Goal: Information Seeking & Learning: Learn about a topic

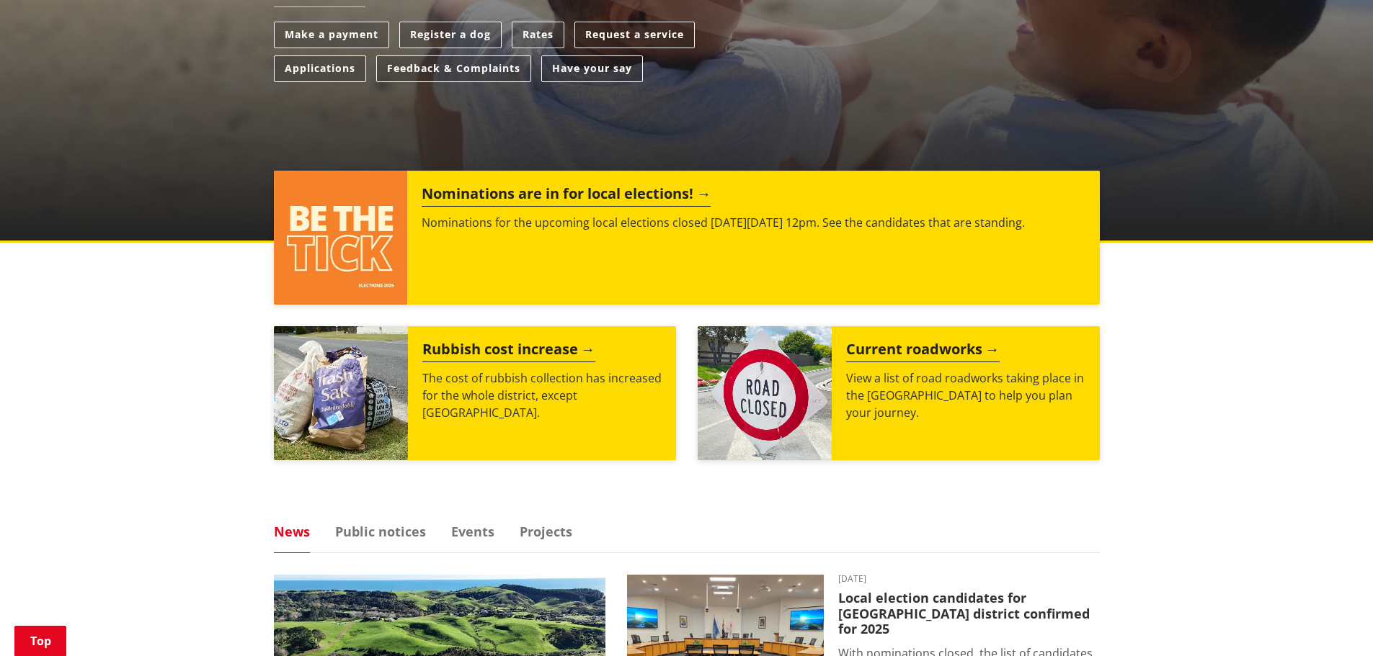
scroll to position [432, 0]
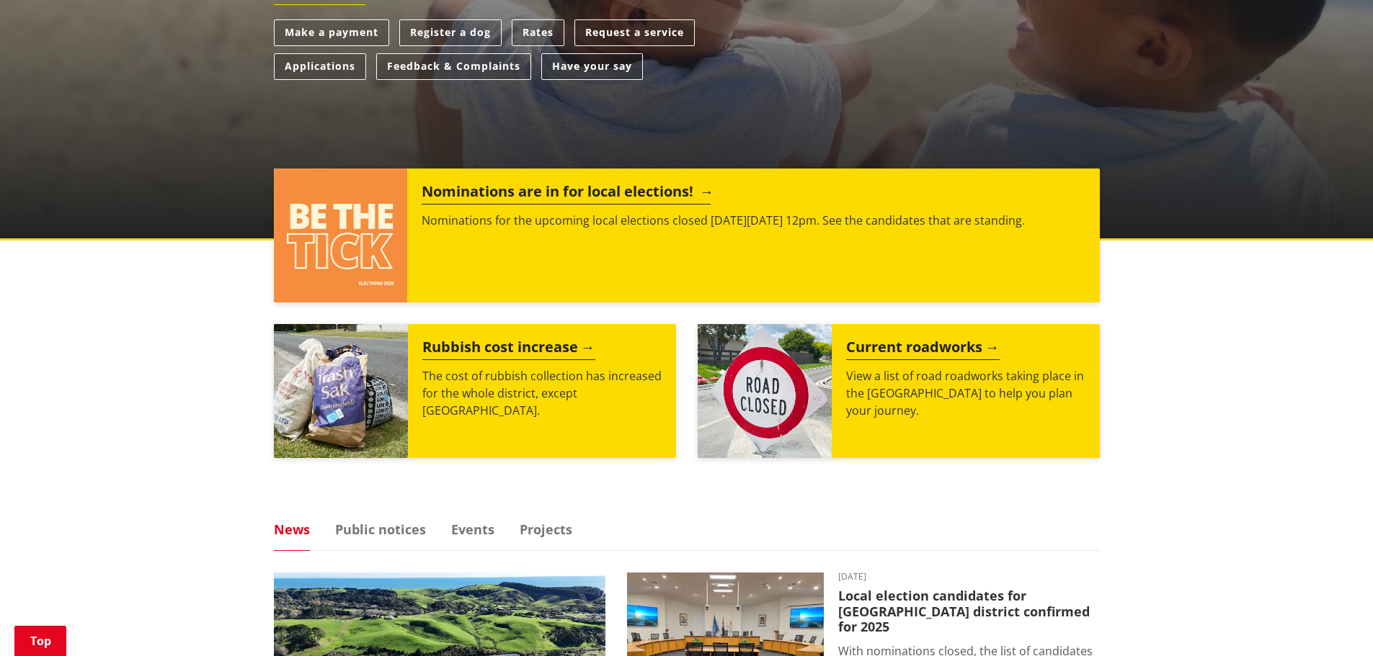
click at [558, 196] on h2 "Nominations are in for local elections!" at bounding box center [566, 194] width 289 height 22
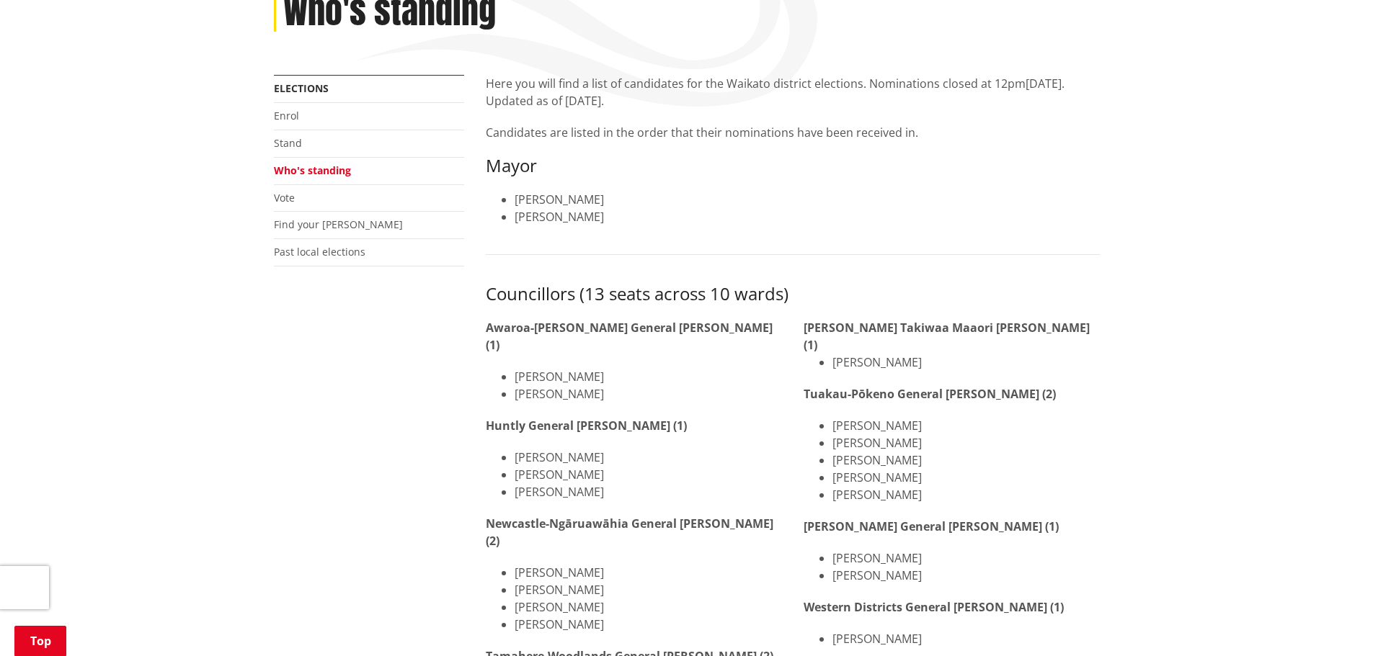
scroll to position [144, 0]
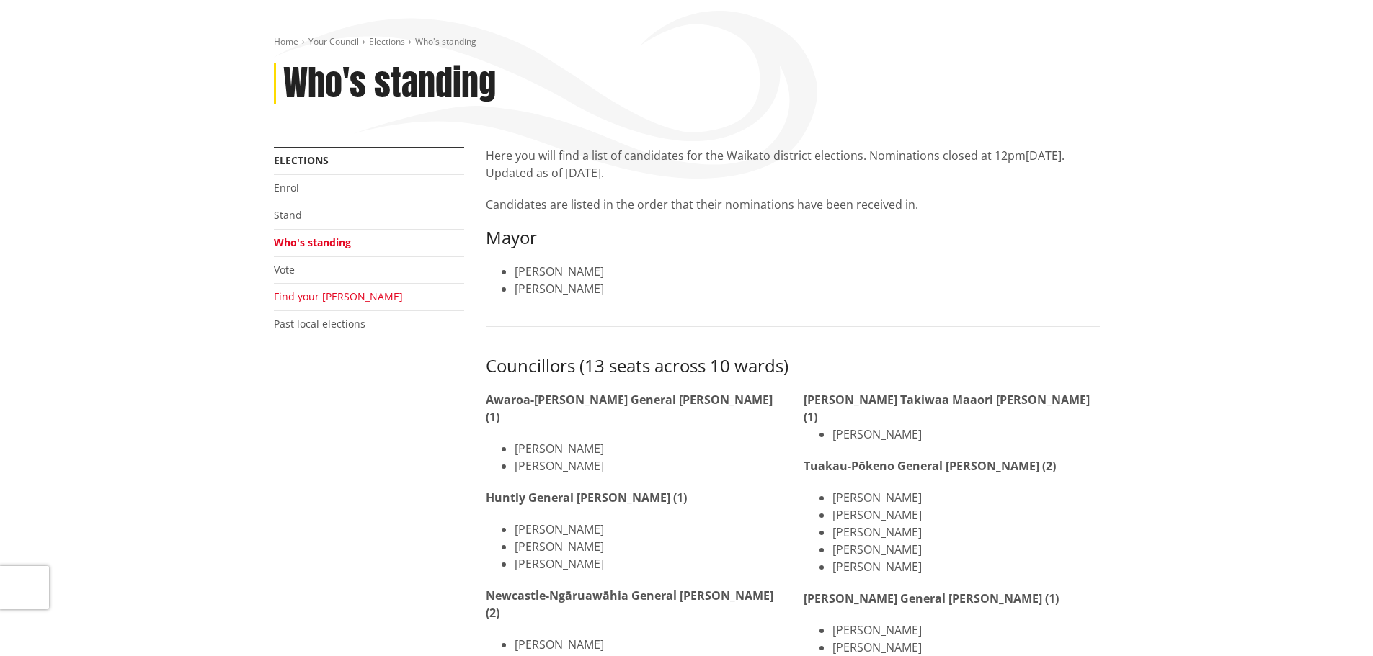
click at [308, 301] on link "Find your [PERSON_NAME]" at bounding box center [338, 297] width 129 height 14
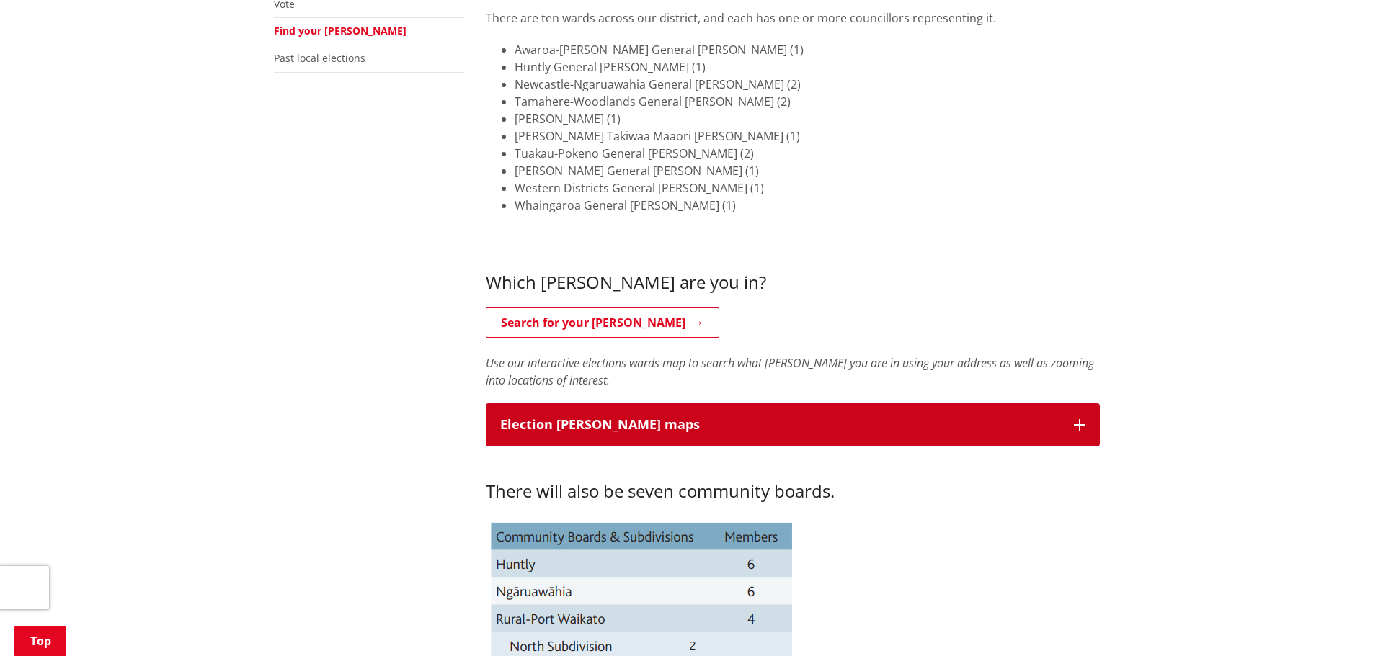
scroll to position [432, 0]
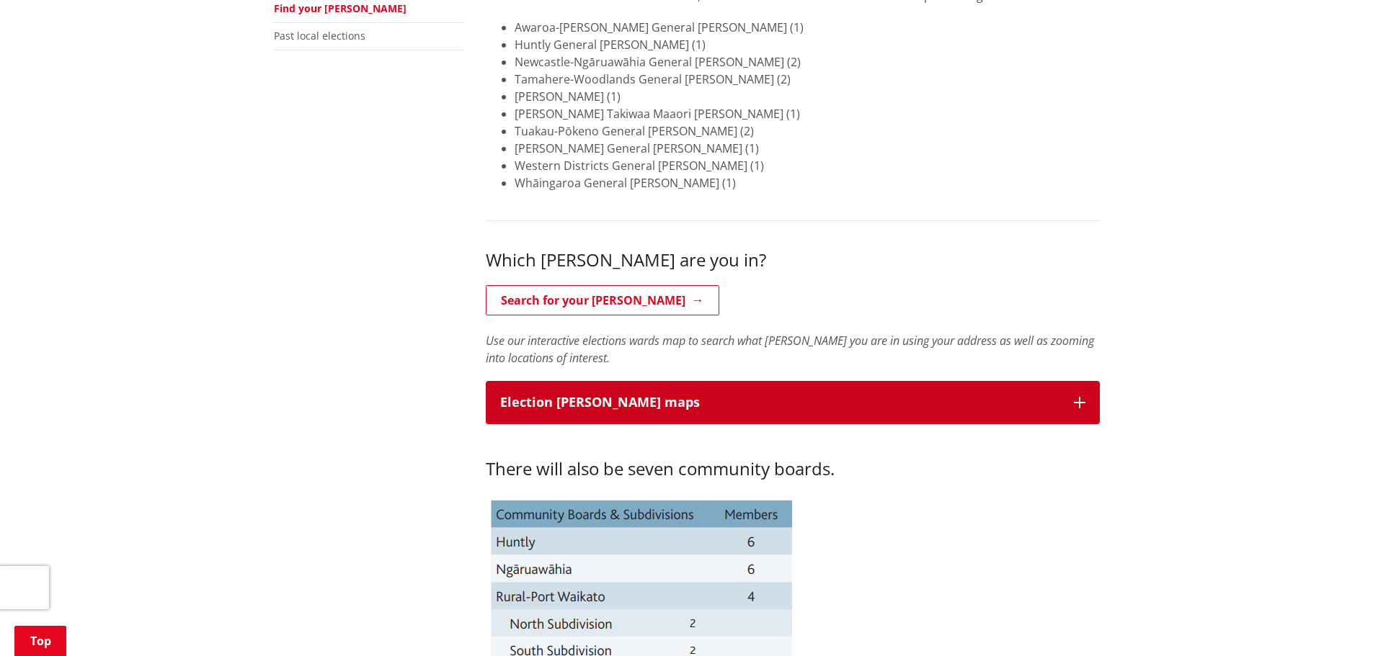
click at [796, 401] on p "Election [PERSON_NAME] maps" at bounding box center [779, 403] width 559 height 14
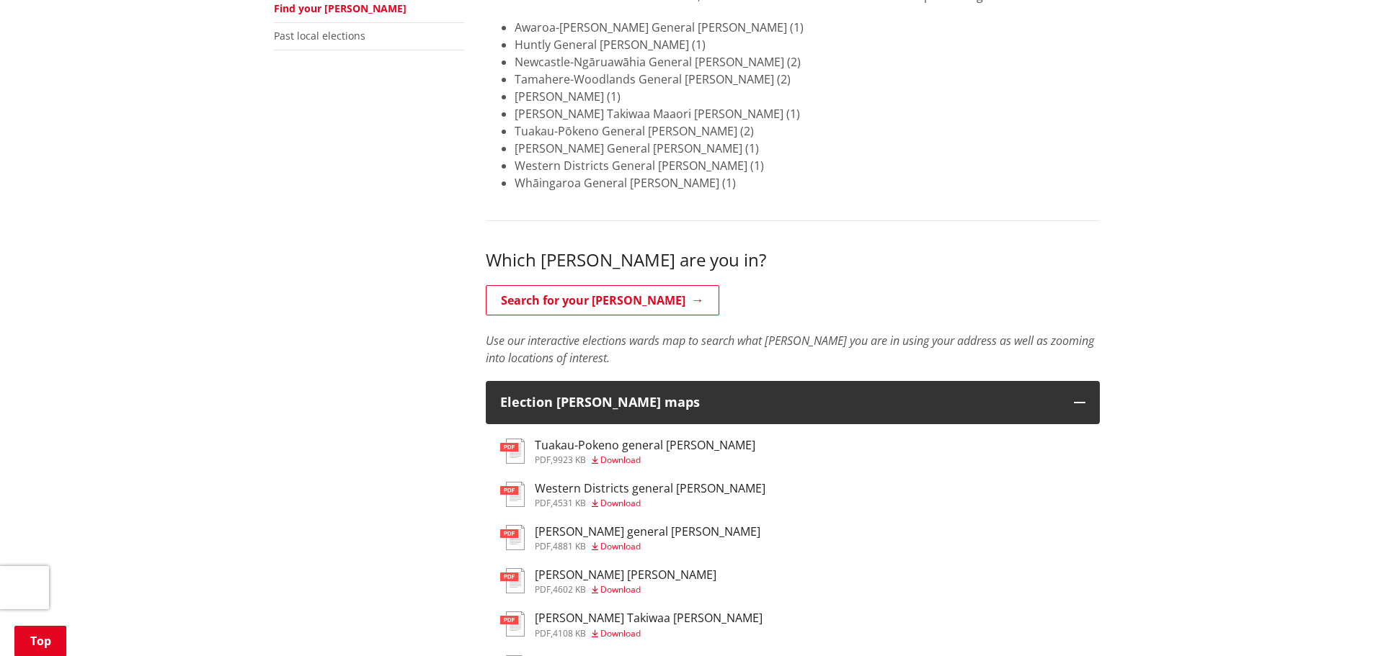
drag, startPoint x: 251, startPoint y: 314, endPoint x: 382, endPoint y: 324, distance: 130.8
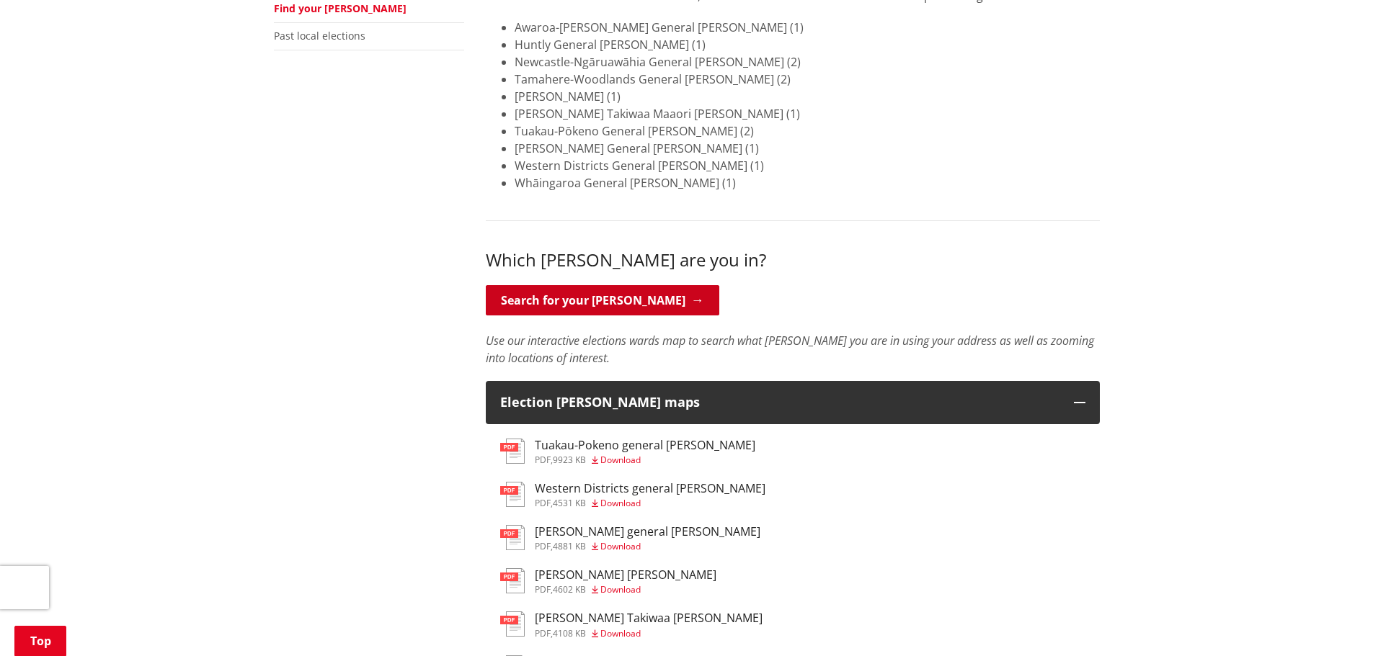
click at [539, 294] on link "Search for your ward" at bounding box center [602, 300] width 233 height 30
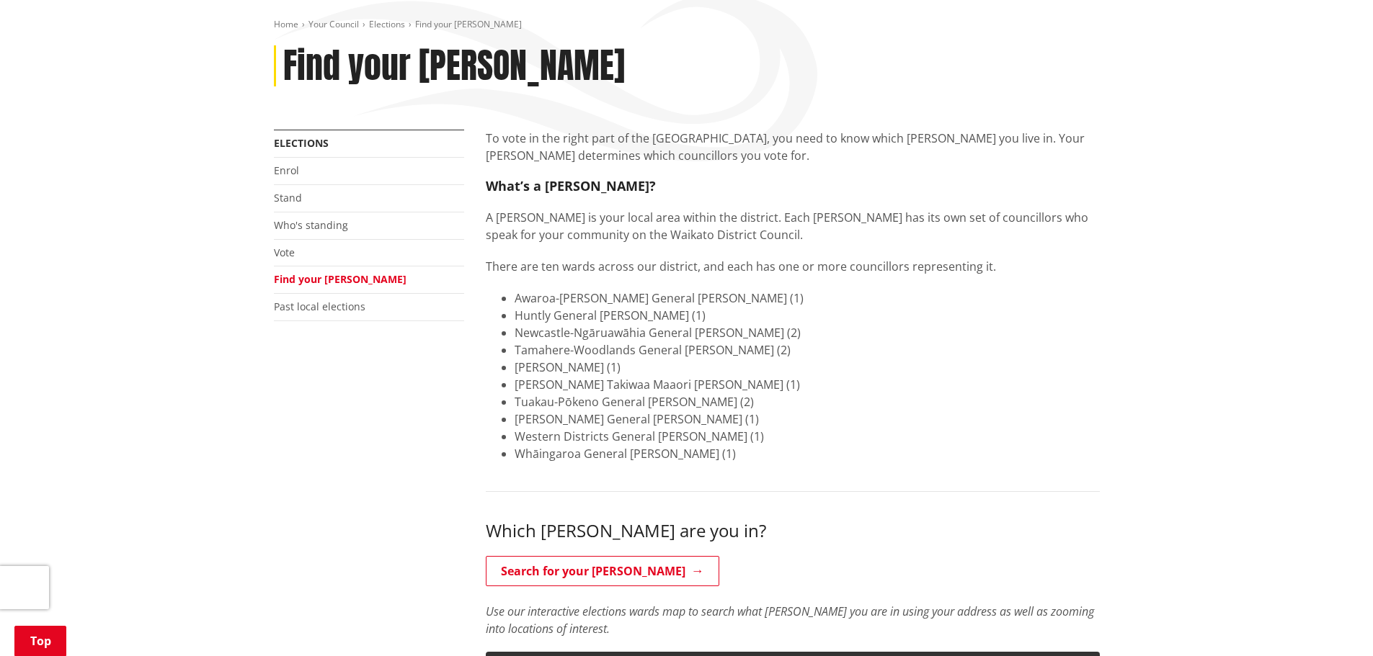
scroll to position [144, 0]
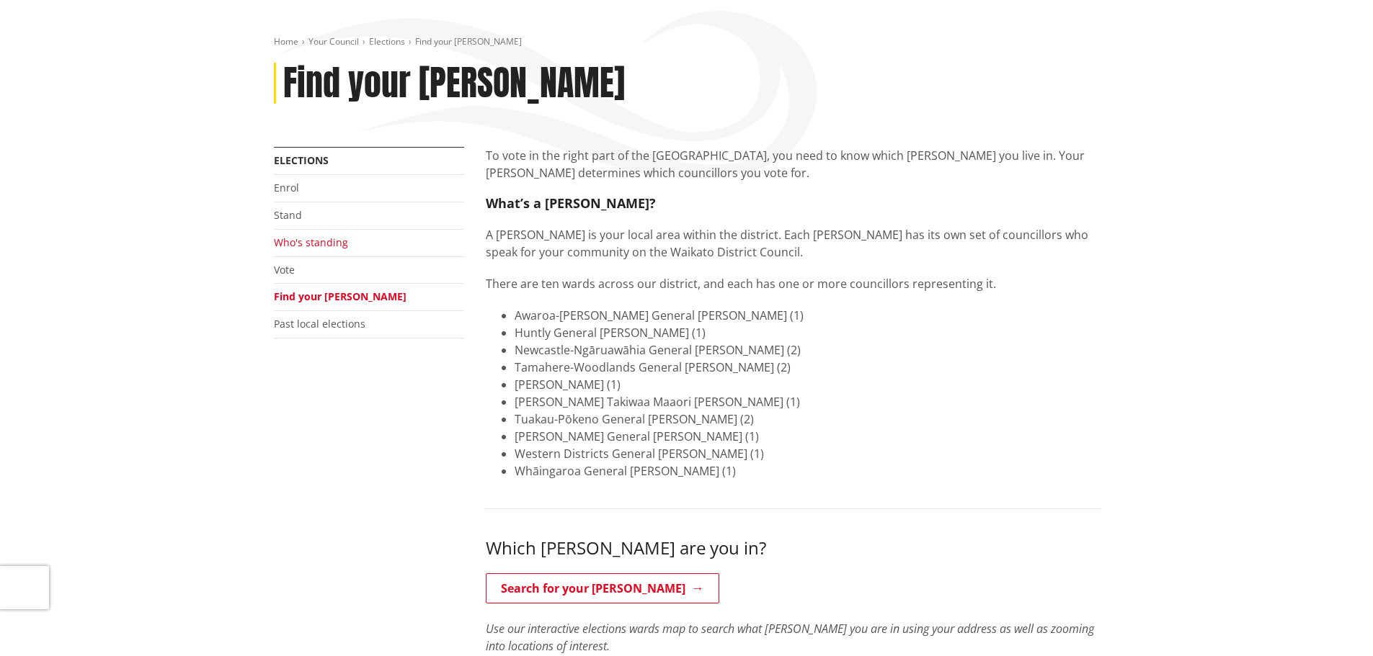
click at [309, 246] on link "Who's standing" at bounding box center [311, 243] width 74 height 14
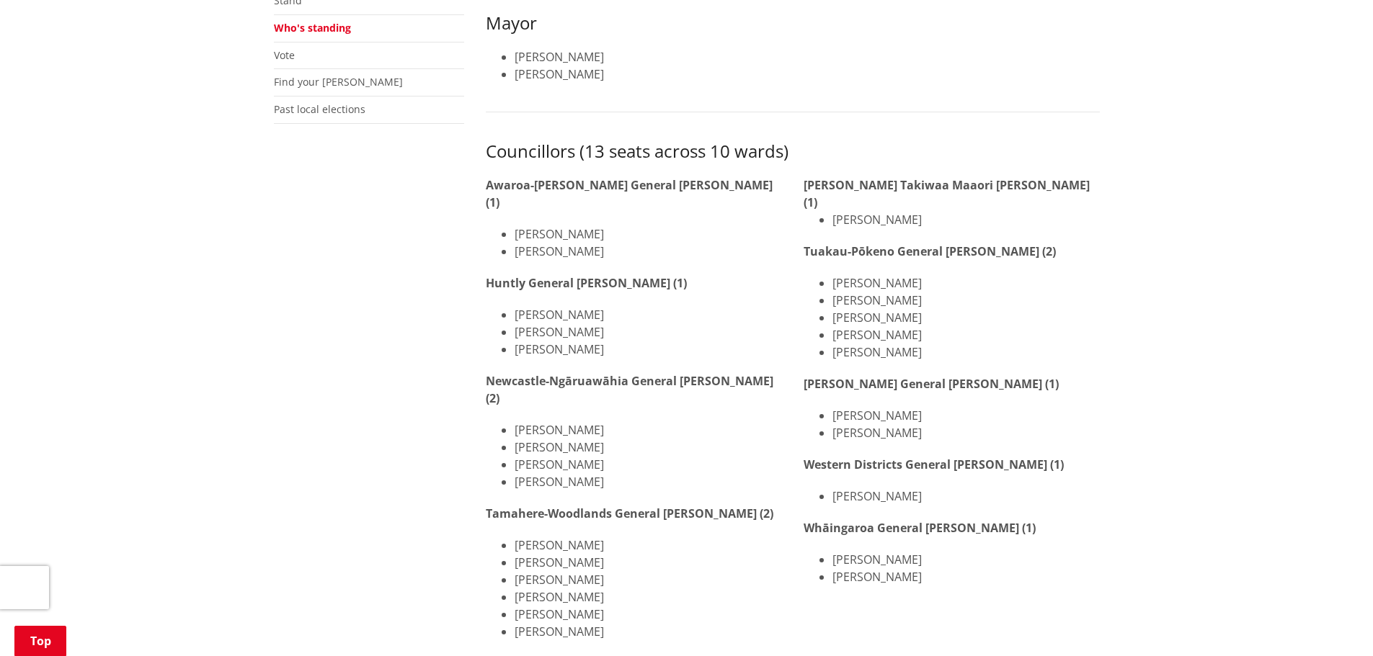
scroll to position [360, 0]
drag, startPoint x: 515, startPoint y: 395, endPoint x: 592, endPoint y: 446, distance: 93.1
click at [592, 446] on ul "[PERSON_NAME] [PERSON_NAME] [PERSON_NAME] [PERSON_NAME]" at bounding box center [634, 454] width 296 height 69
